Goal: Information Seeking & Learning: Learn about a topic

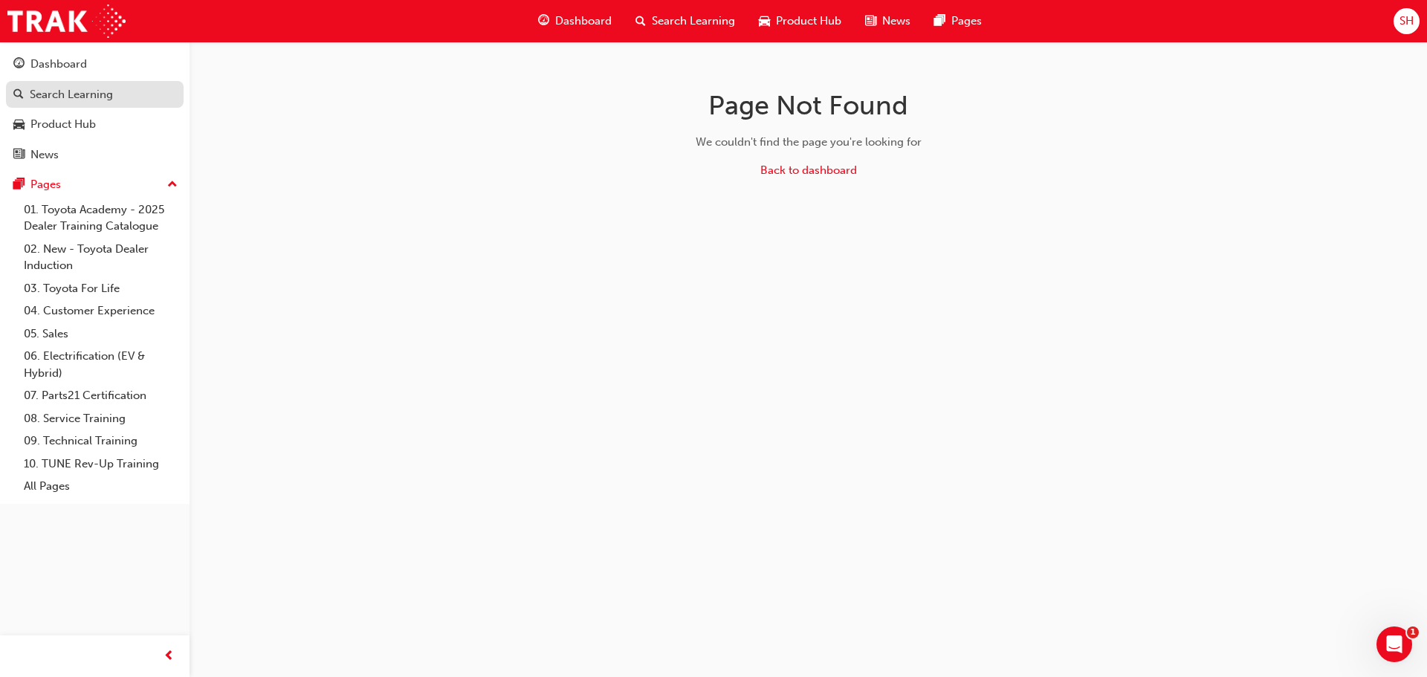
click at [106, 82] on link "Search Learning" at bounding box center [95, 94] width 178 height 27
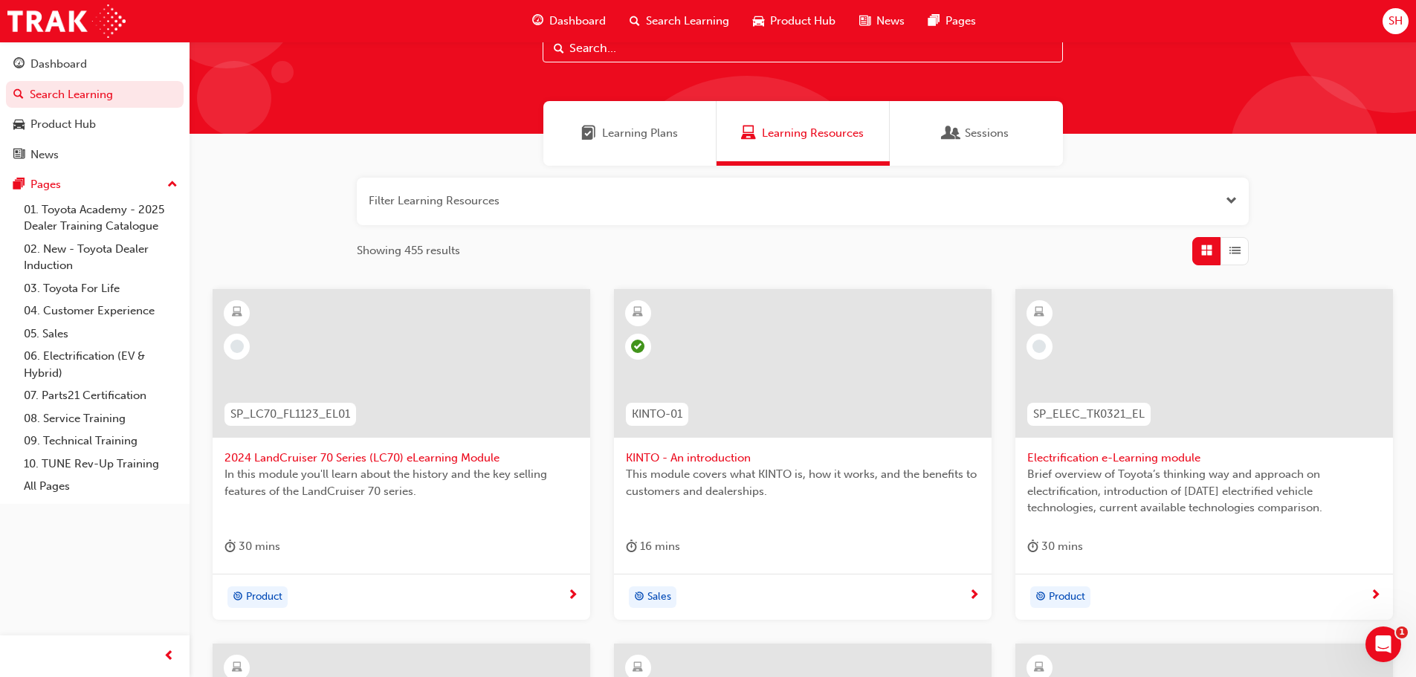
scroll to position [56, 0]
click at [634, 120] on div "Learning Plans" at bounding box center [629, 132] width 173 height 65
